Goal: Find specific page/section: Find specific page/section

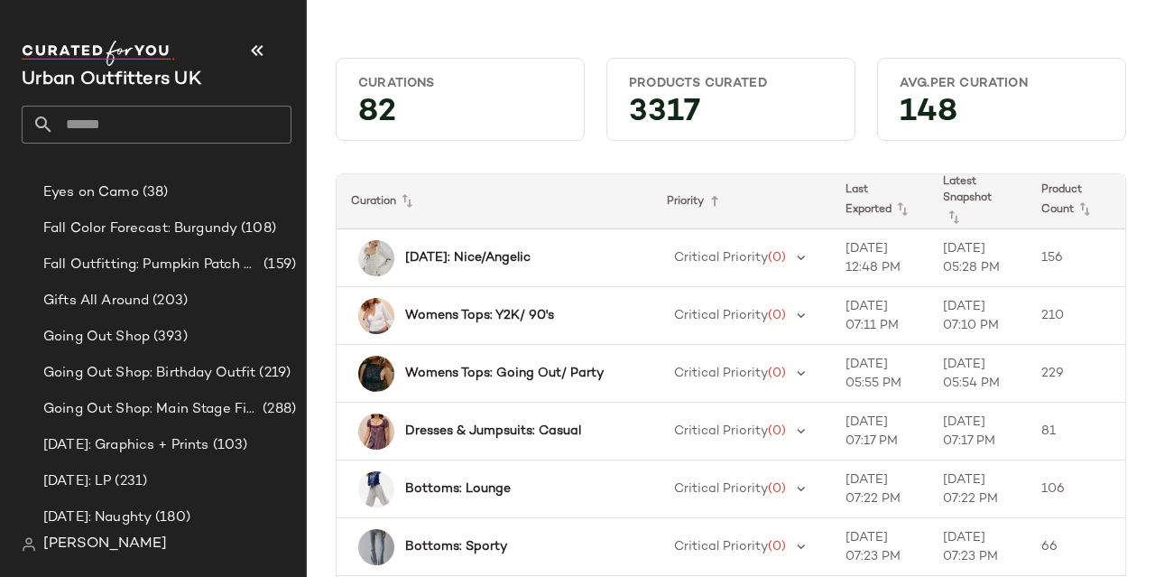
scroll to position [1483, 0]
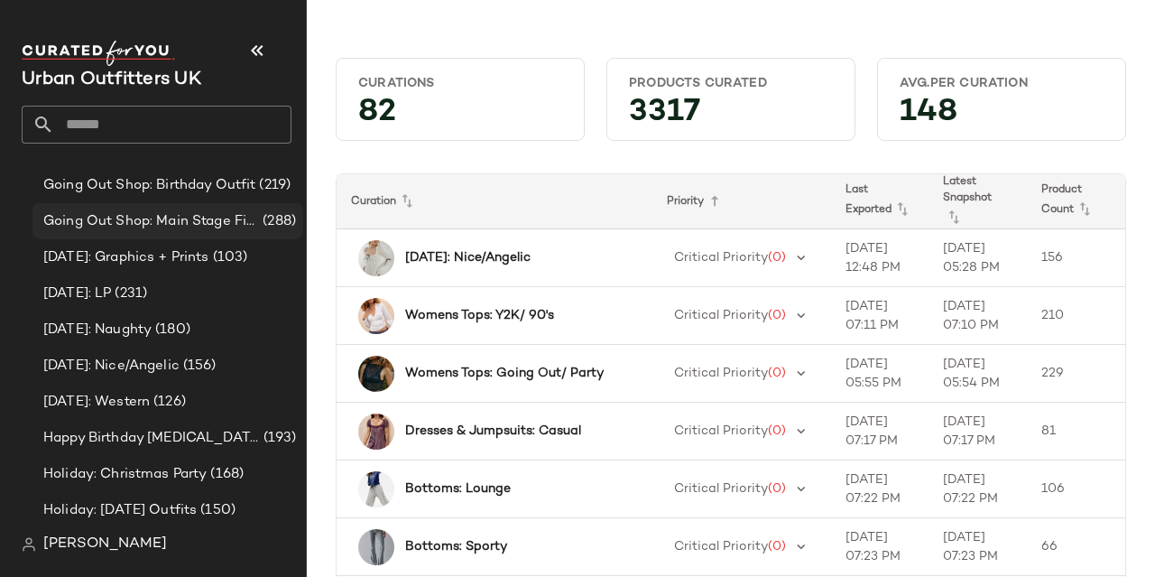
click at [147, 237] on div "Going Out Shop: Main Stage Fits (288)" at bounding box center [167, 221] width 271 height 36
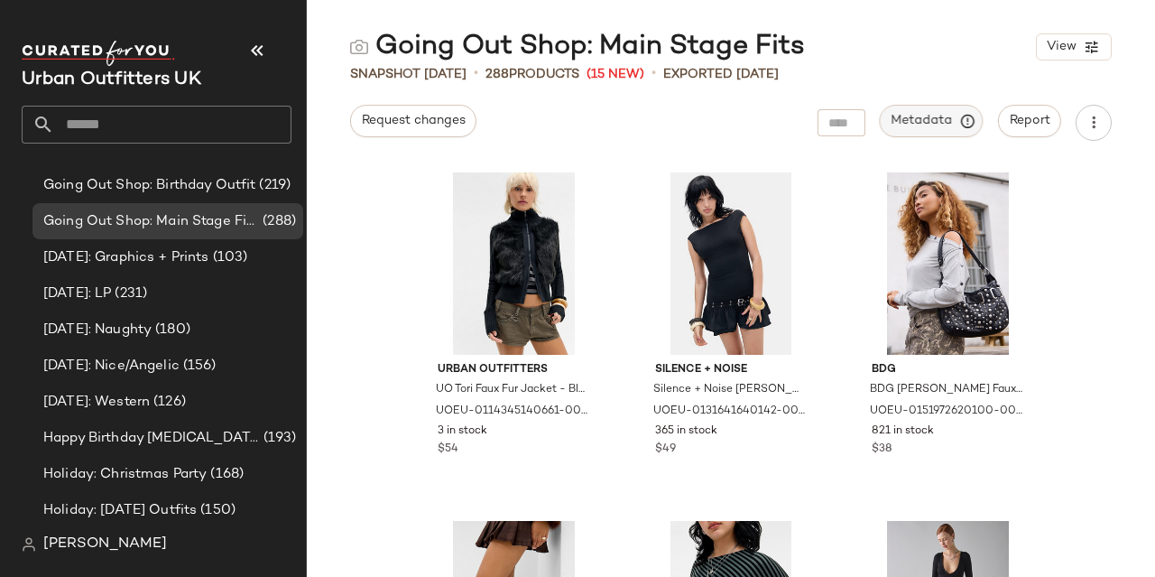
click at [963, 125] on icon "button" at bounding box center [968, 121] width 16 height 16
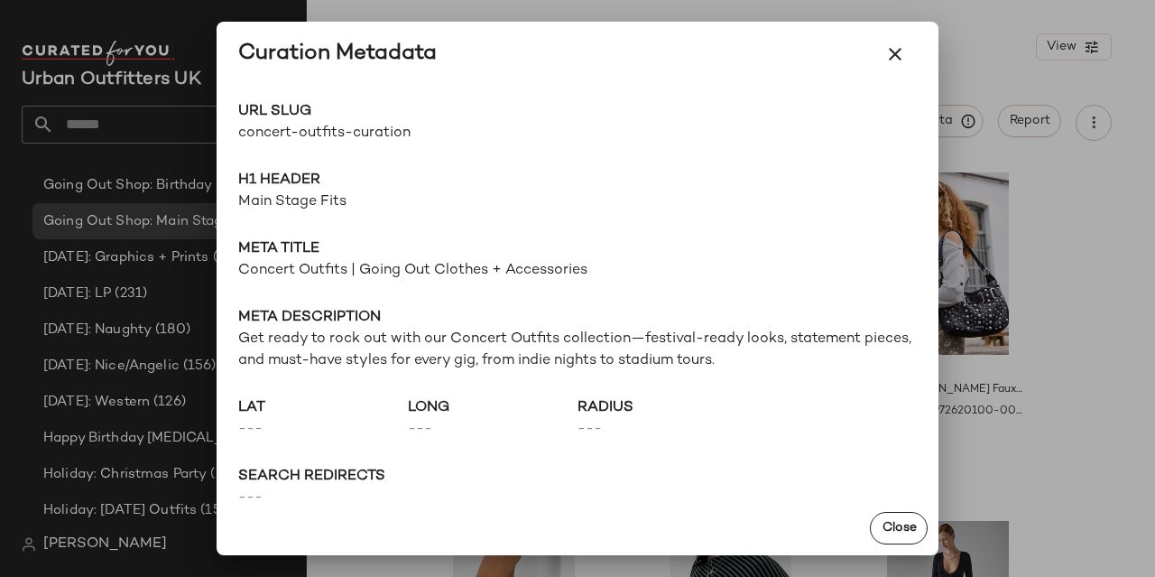
click at [178, 248] on div at bounding box center [577, 288] width 1155 height 577
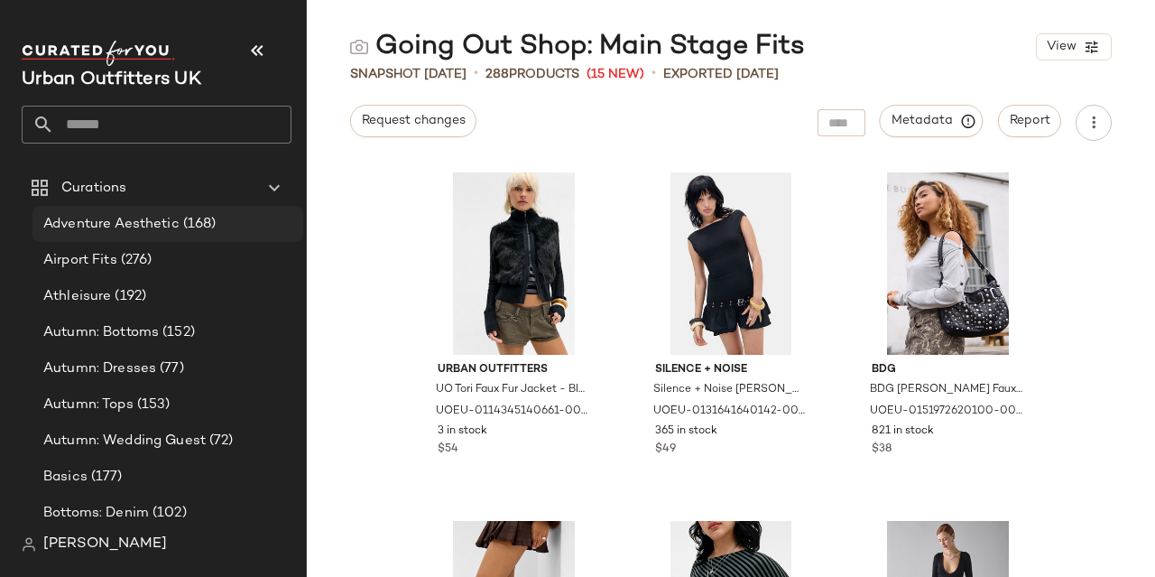
click at [139, 222] on span "Adventure Aesthetic" at bounding box center [111, 224] width 136 height 21
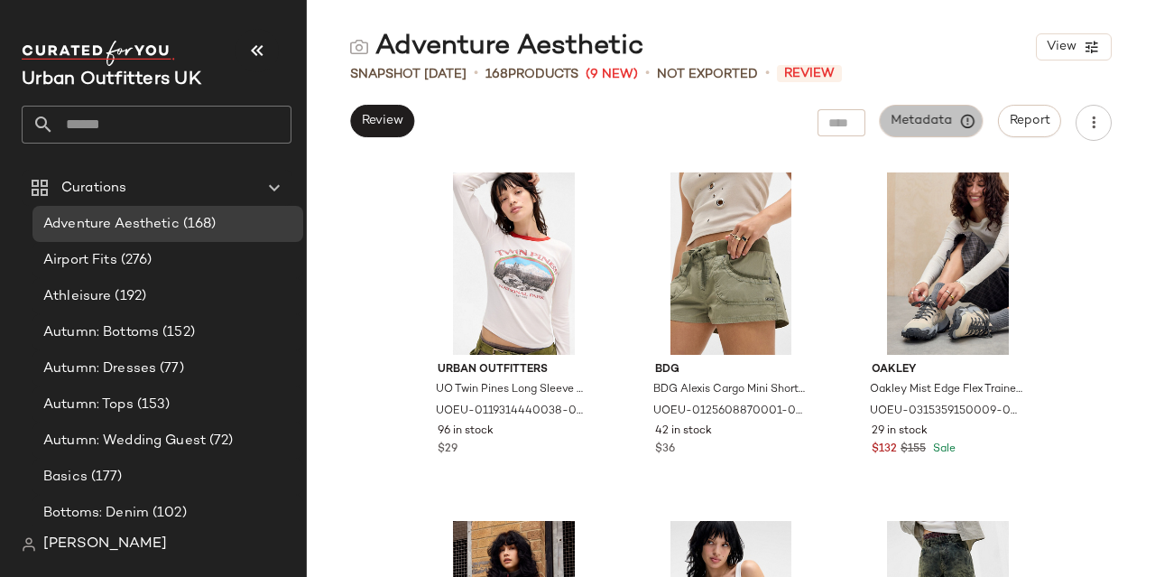
click at [913, 126] on span "Metadata" at bounding box center [932, 121] width 82 height 16
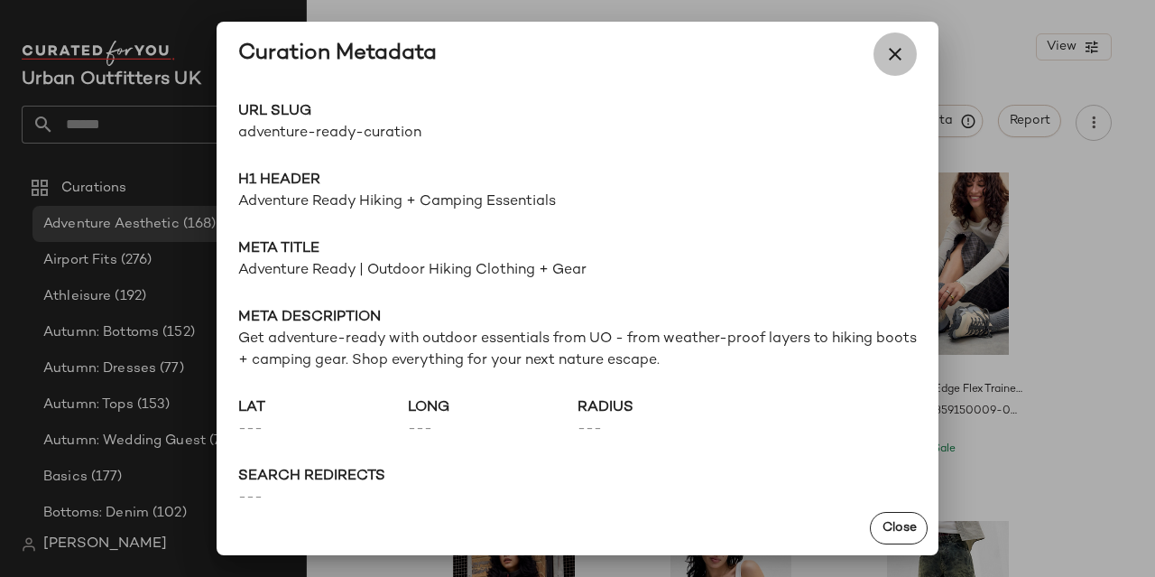
click at [891, 64] on icon "button" at bounding box center [895, 54] width 22 height 22
